Goal: Task Accomplishment & Management: Complete application form

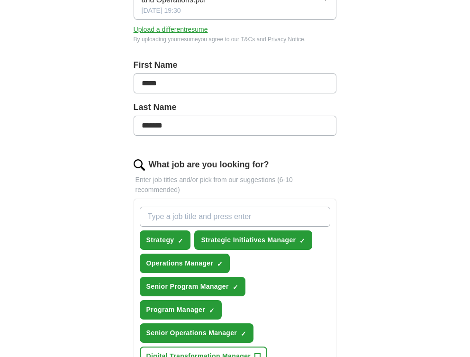
scroll to position [188, 0]
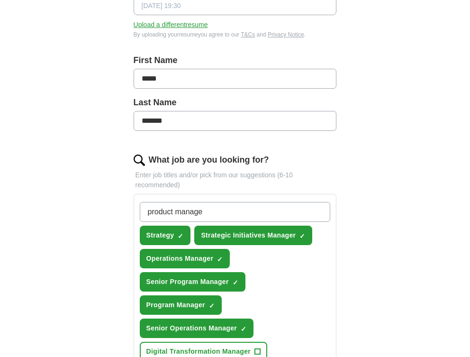
type input "product manager"
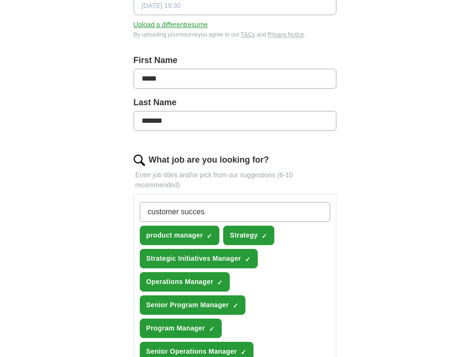
type input "customer success"
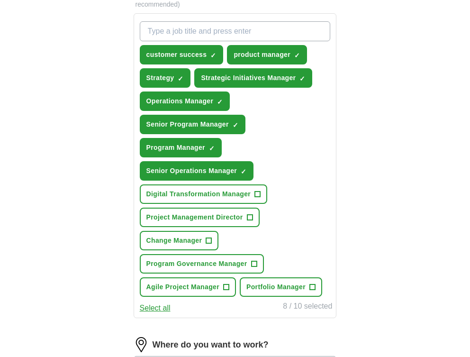
scroll to position [372, 0]
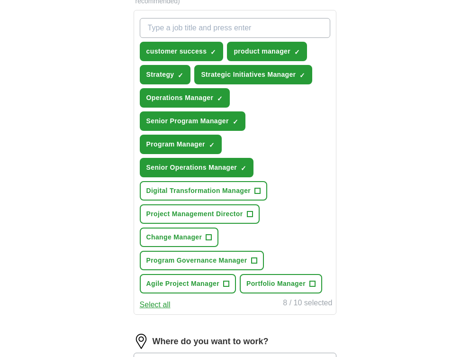
click at [252, 216] on span "+" at bounding box center [250, 214] width 6 height 8
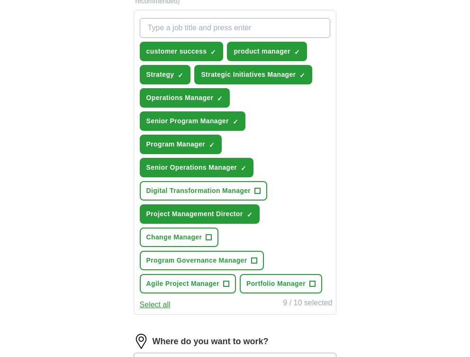
click at [210, 237] on span "+" at bounding box center [209, 238] width 6 height 8
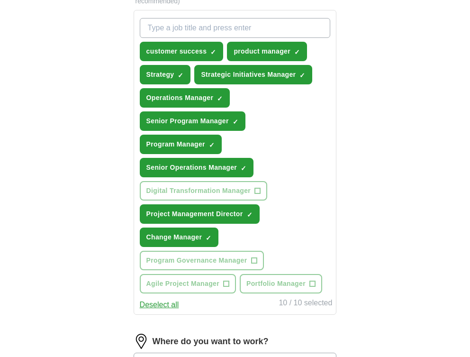
click at [0, 0] on span "×" at bounding box center [0, 0] width 0 height 0
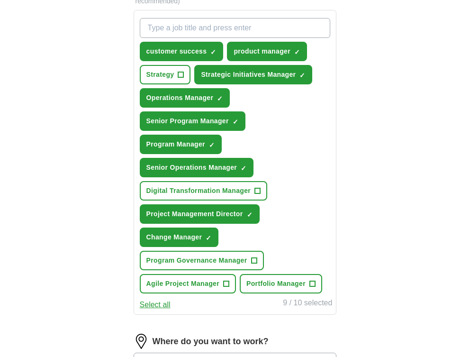
click at [259, 188] on span "+" at bounding box center [258, 191] width 6 height 8
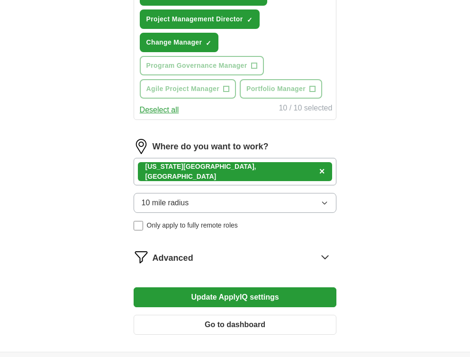
scroll to position [572, 0]
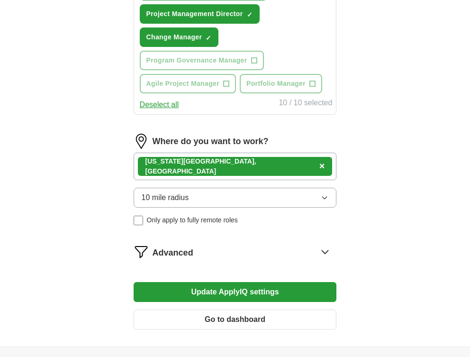
click at [251, 197] on button "10 mile radius" at bounding box center [235, 198] width 203 height 20
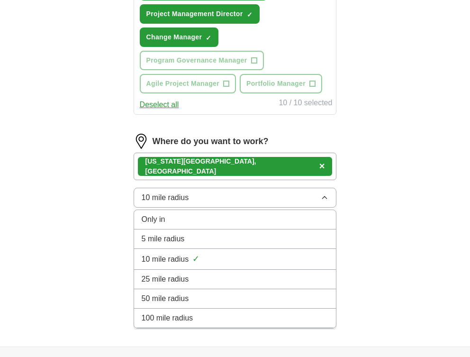
click at [251, 198] on button "10 mile radius" at bounding box center [235, 198] width 203 height 20
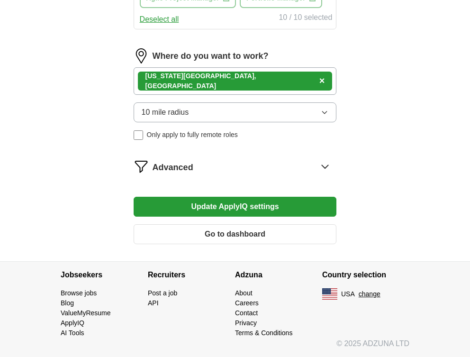
scroll to position [657, 0]
click at [259, 211] on button "Update ApplyIQ settings" at bounding box center [235, 207] width 203 height 20
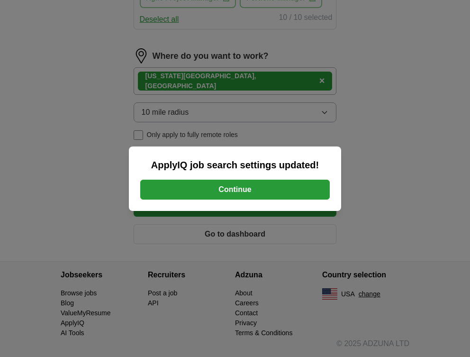
click at [256, 190] on button "Continue" at bounding box center [235, 190] width 190 height 20
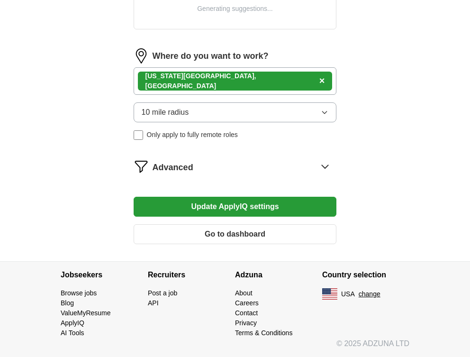
scroll to position [442, 0]
click at [328, 168] on icon at bounding box center [325, 166] width 15 height 15
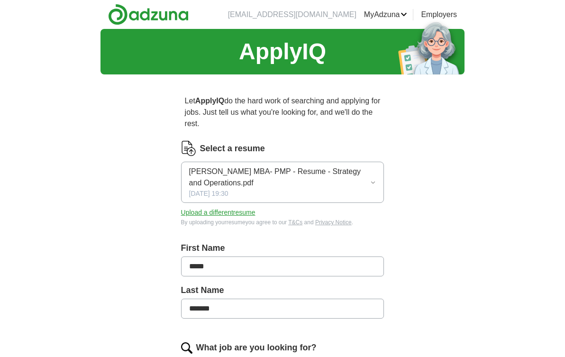
scroll to position [0, 0]
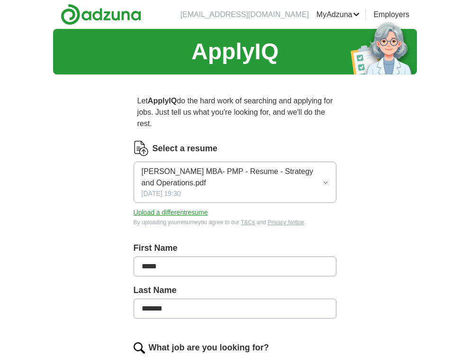
click at [292, 182] on span "[PERSON_NAME] MBA- PMP - Resume - Strategy and Operations.pdf" at bounding box center [233, 177] width 182 height 23
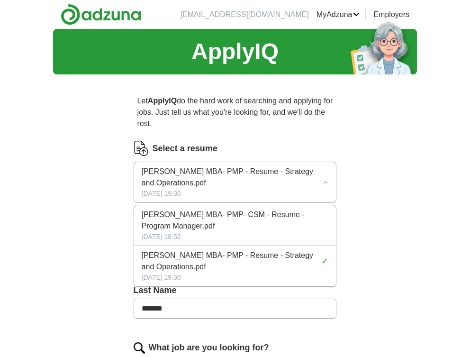
click at [311, 132] on p "Let ApplyIQ do the hard work of searching and applying for jobs. Just tell us w…" at bounding box center [235, 112] width 203 height 42
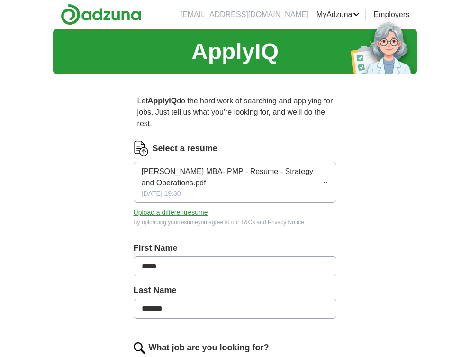
click at [174, 215] on button "Upload a different resume" at bounding box center [171, 213] width 74 height 10
